Goal: Information Seeking & Learning: Check status

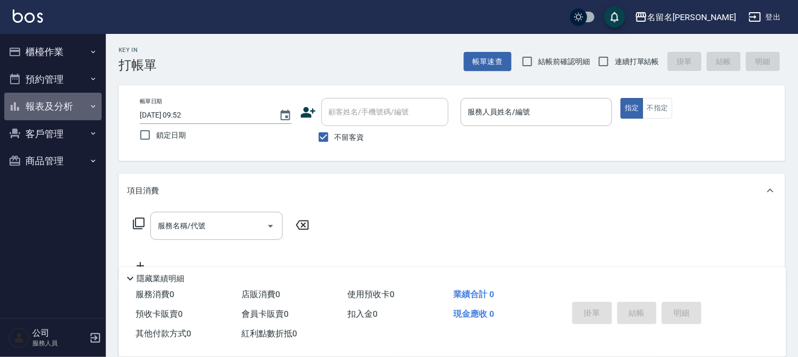
click at [51, 108] on button "報表及分析" at bounding box center [52, 107] width 97 height 28
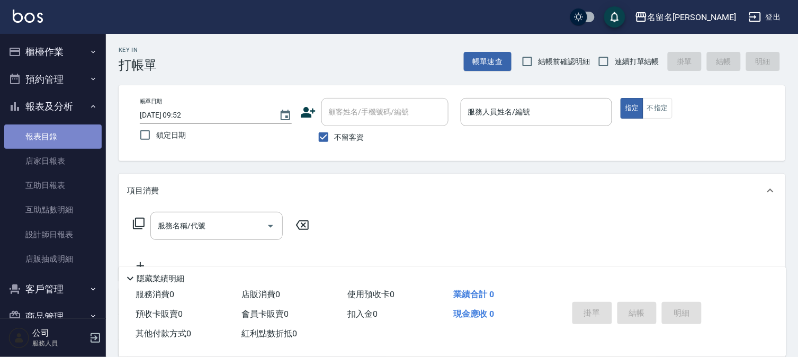
drag, startPoint x: 53, startPoint y: 146, endPoint x: 70, endPoint y: 146, distance: 17.0
click at [54, 146] on link "報表目錄" at bounding box center [52, 137] width 97 height 24
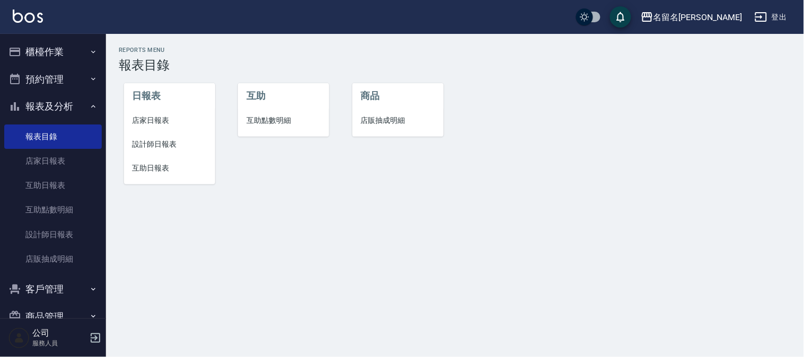
click at [141, 165] on span "互助日報表" at bounding box center [169, 168] width 74 height 11
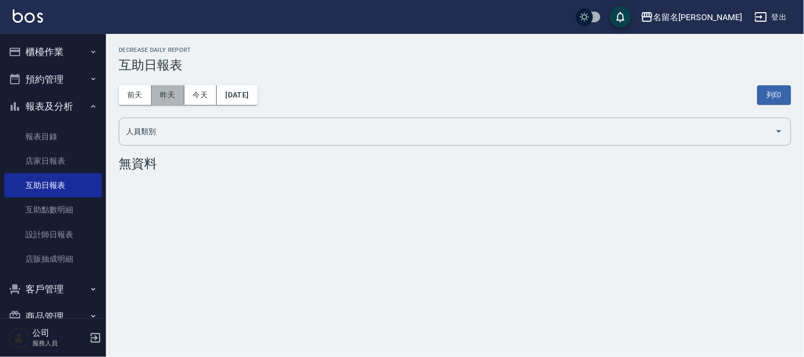
drag, startPoint x: 173, startPoint y: 95, endPoint x: 167, endPoint y: 97, distance: 6.0
click at [170, 96] on button "昨天" at bounding box center [168, 95] width 33 height 20
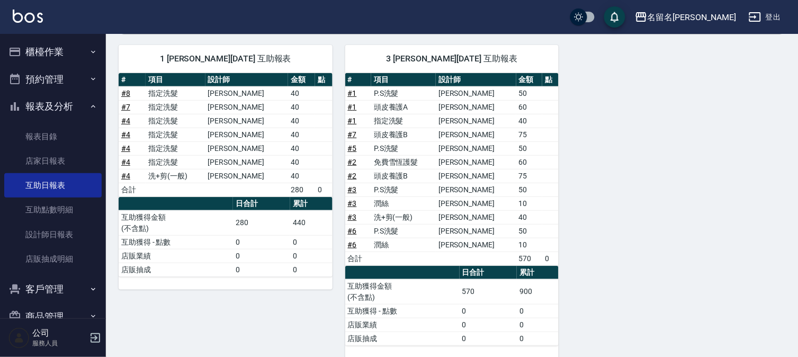
scroll to position [126, 0]
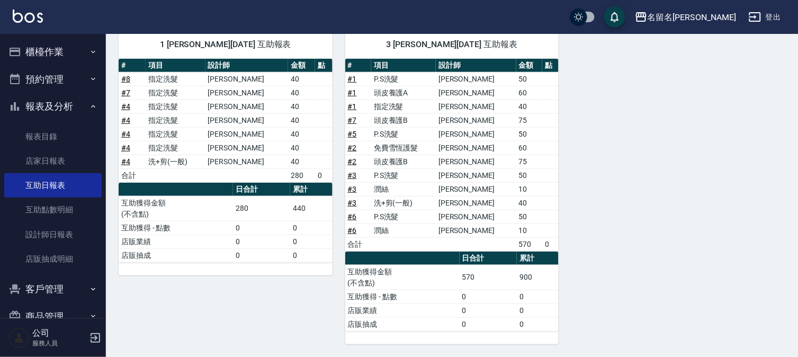
drag, startPoint x: 431, startPoint y: 91, endPoint x: 452, endPoint y: 86, distance: 21.8
drag, startPoint x: 452, startPoint y: 86, endPoint x: 795, endPoint y: 95, distance: 342.9
click at [795, 95] on div "名留名揚 [DATE] 互助日報表 列印時間： [DATE][PHONE_NUMBER]:56 Decrease Daily Report 互助日報表 [DA…" at bounding box center [452, 132] width 693 height 449
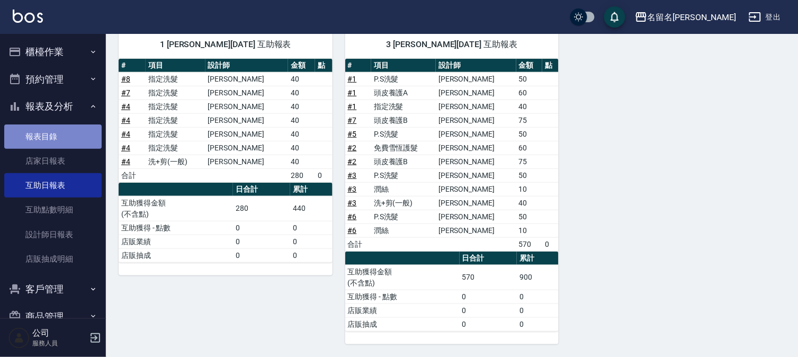
click at [54, 138] on link "報表目錄" at bounding box center [52, 137] width 97 height 24
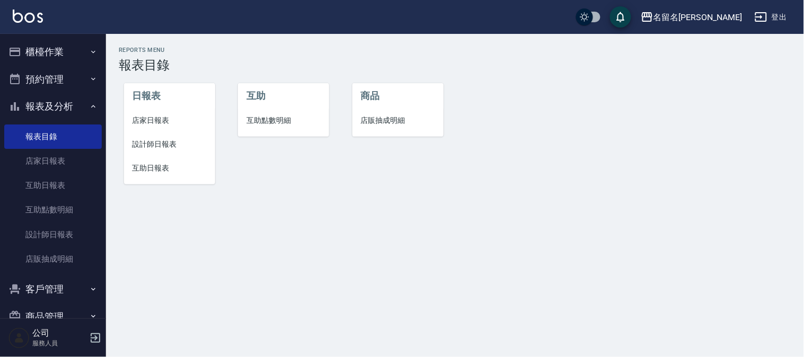
click at [159, 139] on span "設計師日報表" at bounding box center [169, 144] width 74 height 11
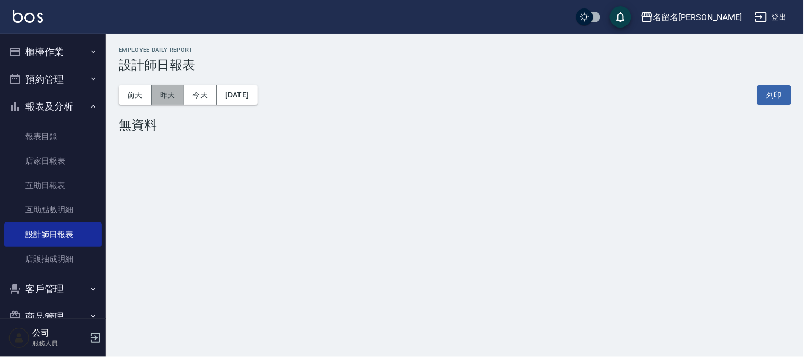
click at [161, 97] on button "昨天" at bounding box center [168, 95] width 33 height 20
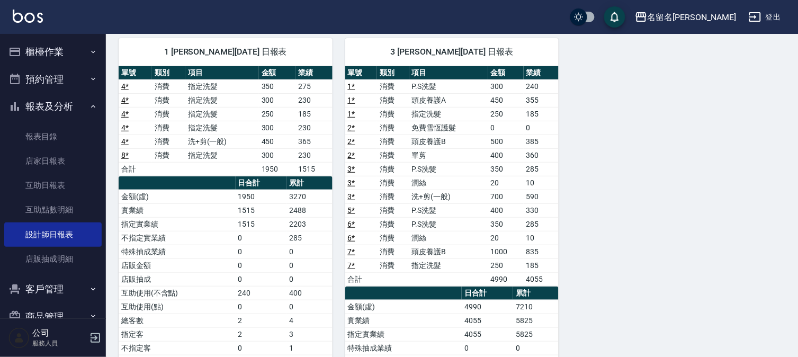
scroll to position [59, 0]
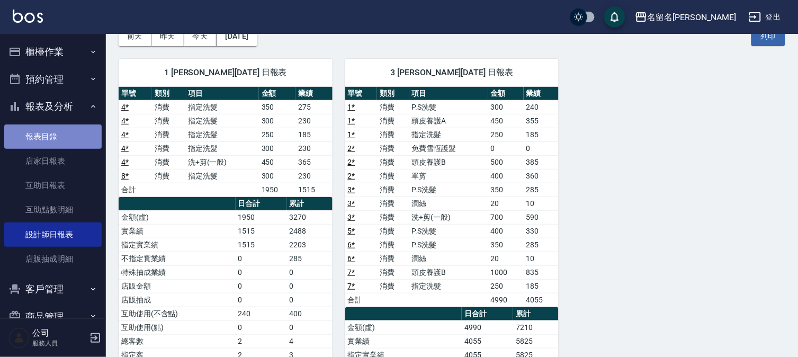
click at [53, 138] on link "報表目錄" at bounding box center [52, 137] width 97 height 24
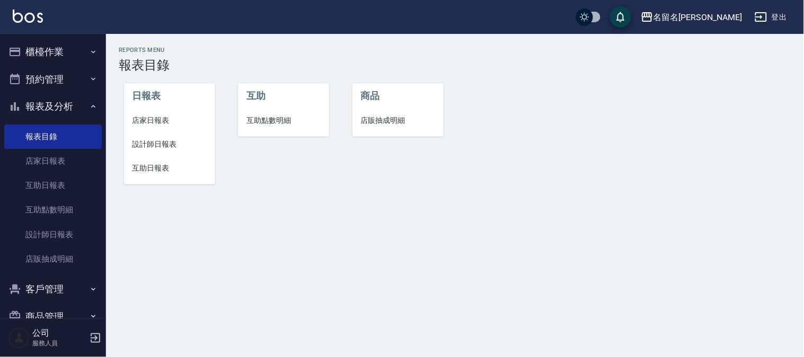
click at [152, 166] on span "互助日報表" at bounding box center [169, 168] width 74 height 11
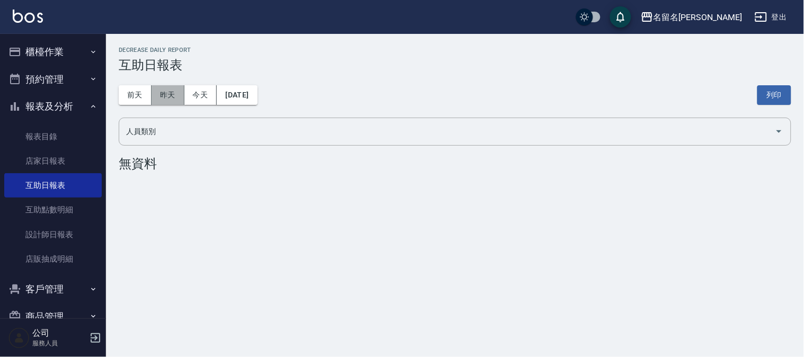
click at [165, 93] on button "昨天" at bounding box center [168, 95] width 33 height 20
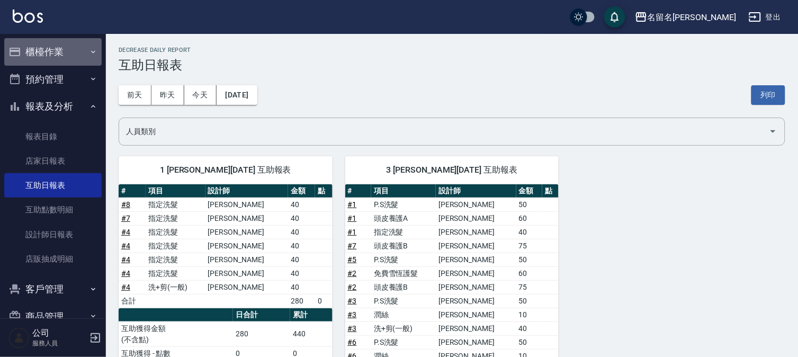
click at [55, 56] on button "櫃檯作業" at bounding box center [52, 52] width 97 height 28
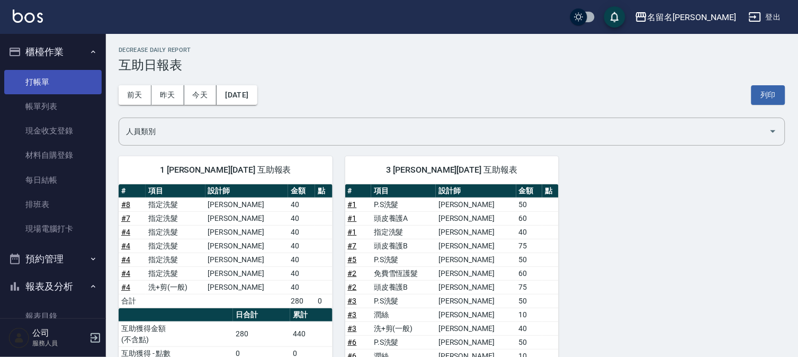
click at [50, 86] on link "打帳單" at bounding box center [52, 82] width 97 height 24
